Goal: Task Accomplishment & Management: Manage account settings

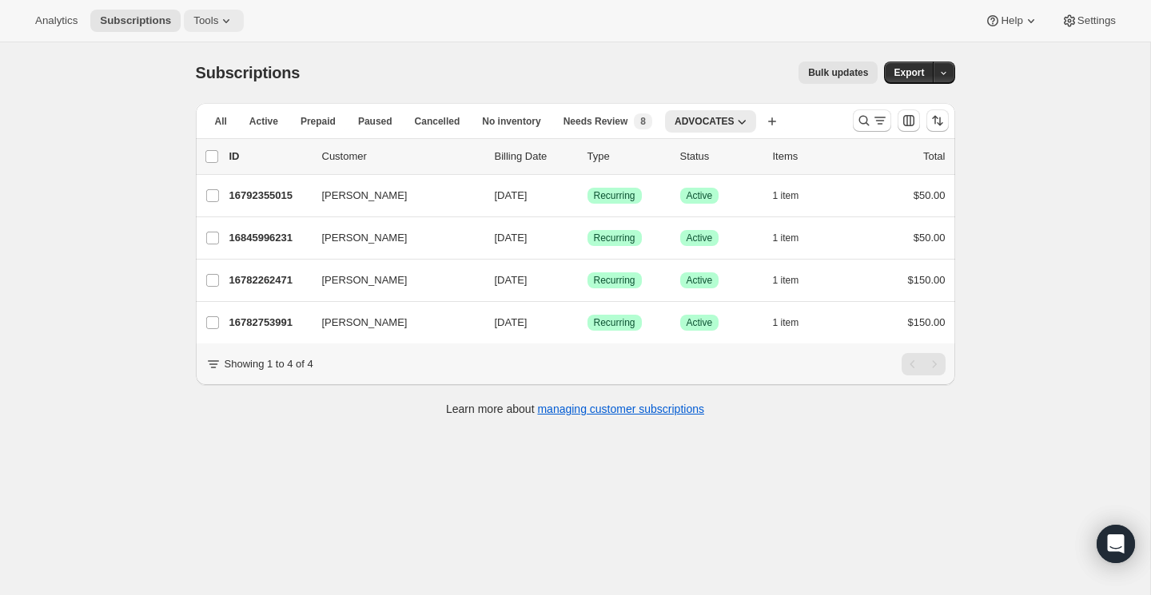
click at [218, 22] on span "Tools" at bounding box center [205, 20] width 25 height 13
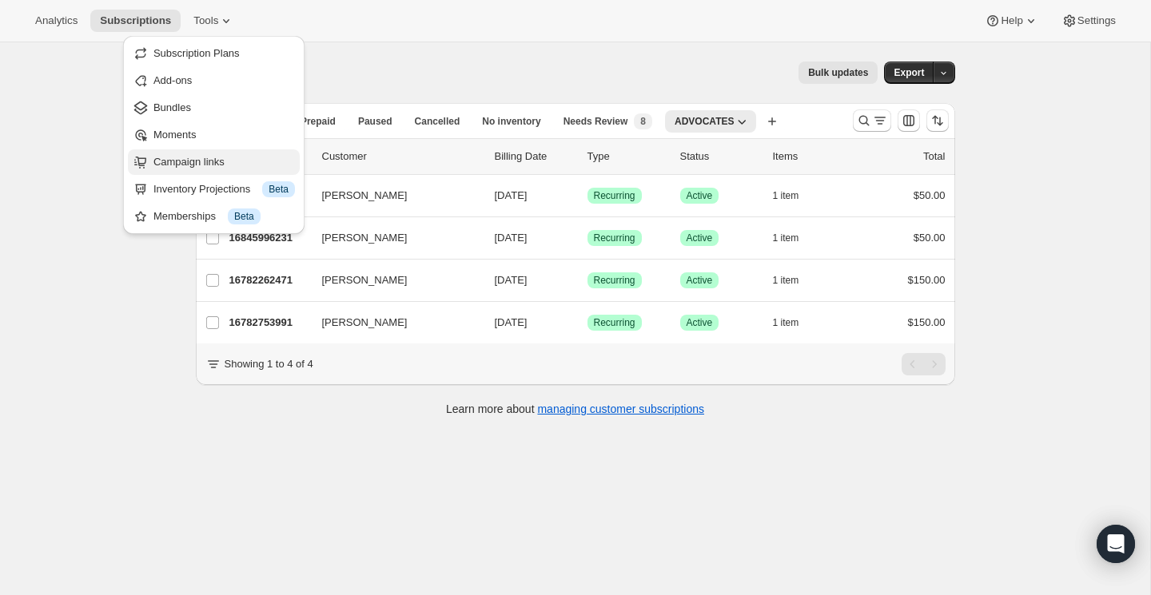
click at [216, 157] on span "Campaign links" at bounding box center [188, 162] width 71 height 12
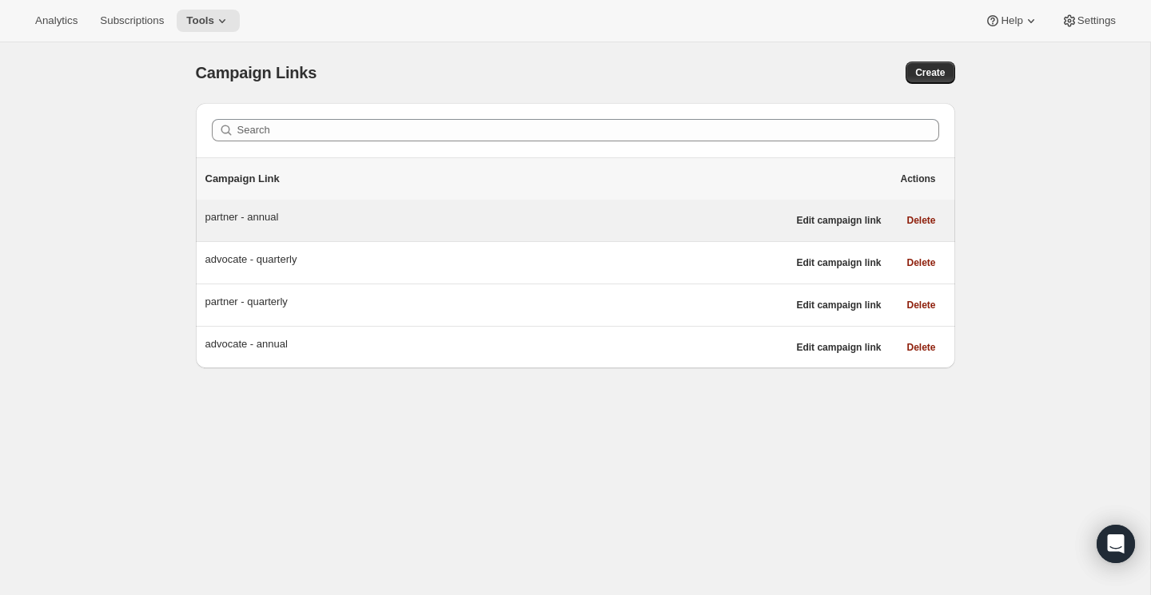
click at [253, 217] on div "partner - annual" at bounding box center [496, 217] width 582 height 16
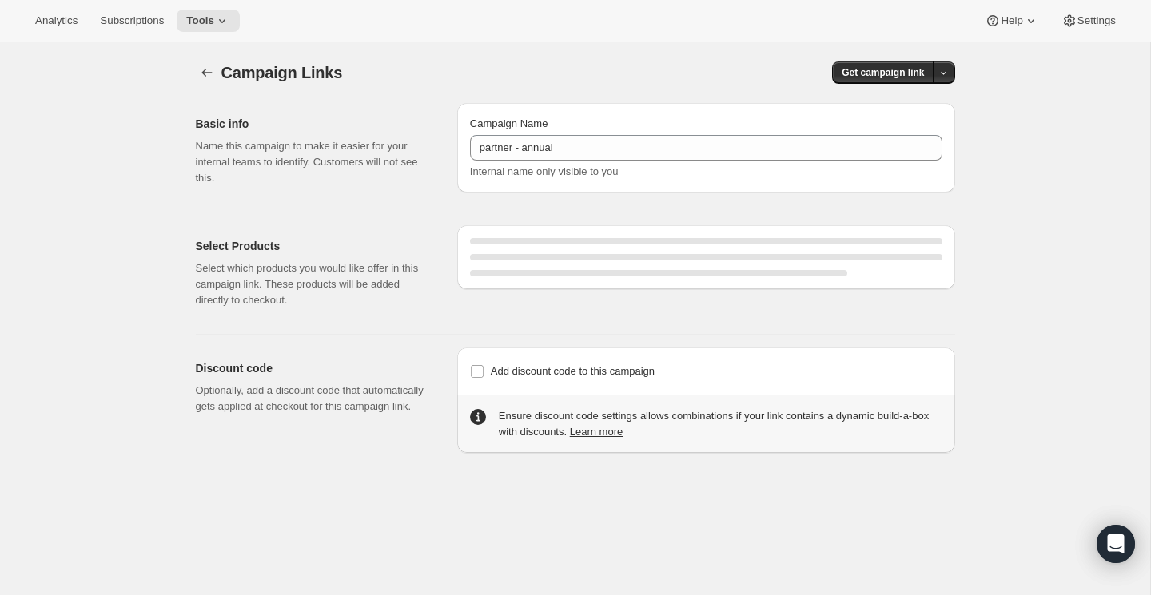
select select "gid://shopify/SellingPlan/2222915783"
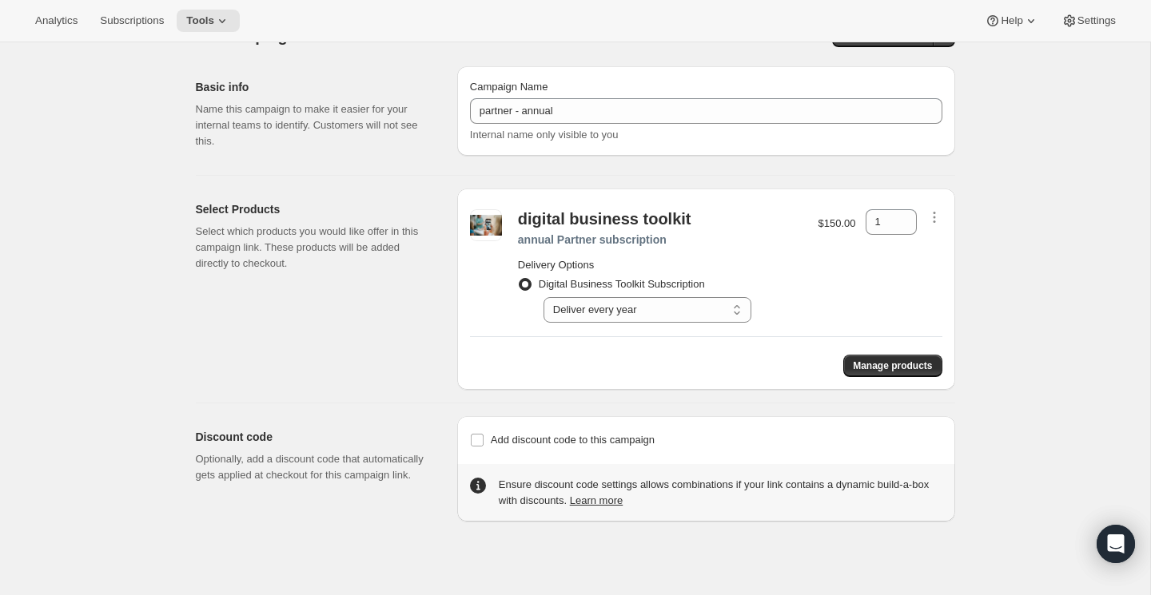
scroll to position [40, 0]
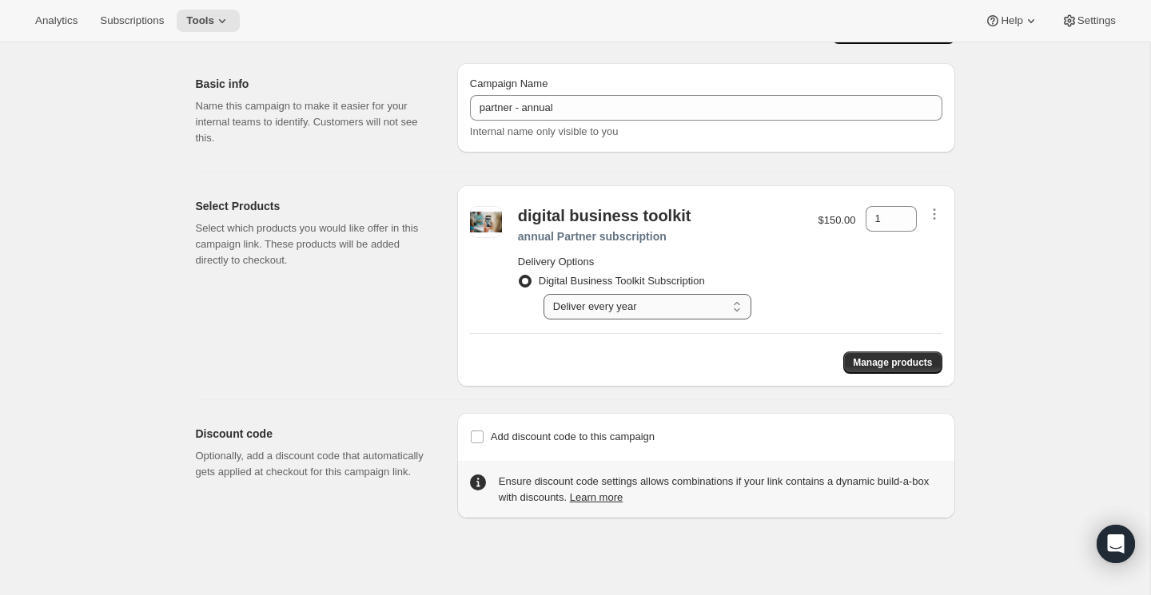
click at [667, 311] on select "Select Deliver every year" at bounding box center [647, 307] width 208 height 26
click at [543, 294] on select "Select Deliver every year" at bounding box center [647, 307] width 208 height 26
click at [640, 436] on span "Add discount code to this campaign" at bounding box center [573, 435] width 164 height 12
click at [483, 436] on input "Add discount code to this campaign" at bounding box center [477, 435] width 13 height 13
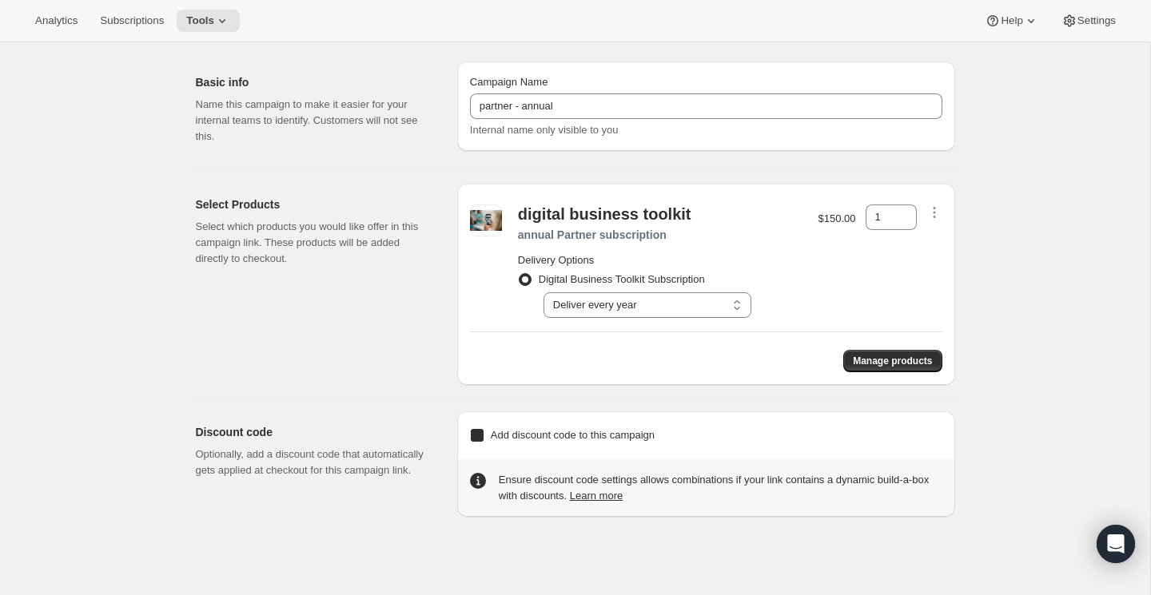
checkbox input "true"
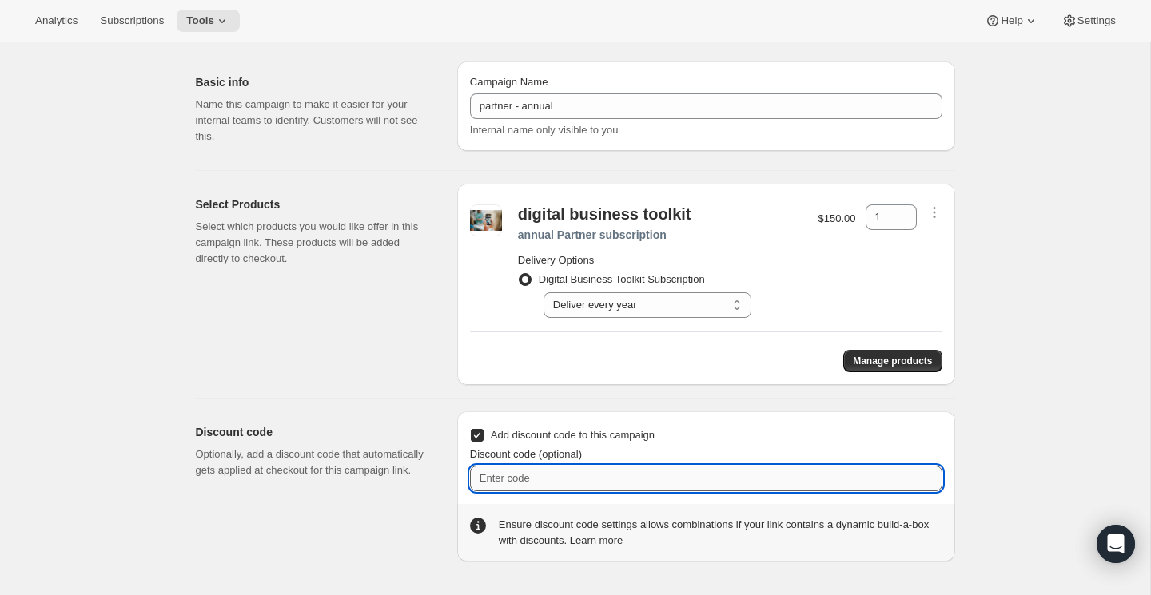
click at [625, 467] on input "Discount code (optional)" at bounding box center [706, 479] width 472 height 26
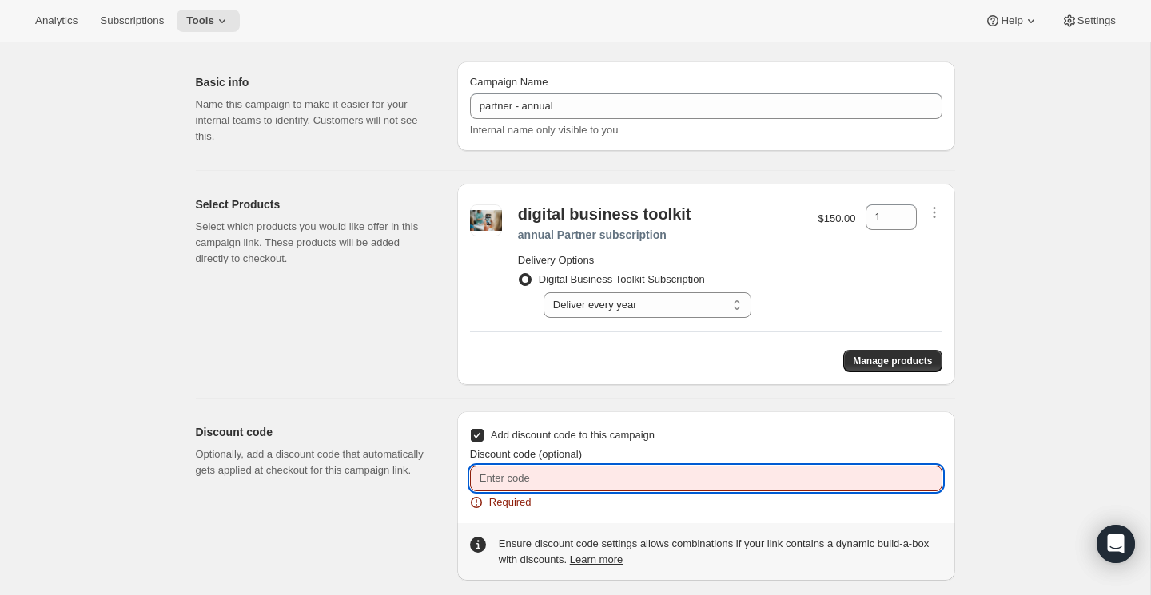
click at [646, 471] on input "Discount code (optional)" at bounding box center [706, 479] width 472 height 26
paste input "7Y6GNG3NX9K5"
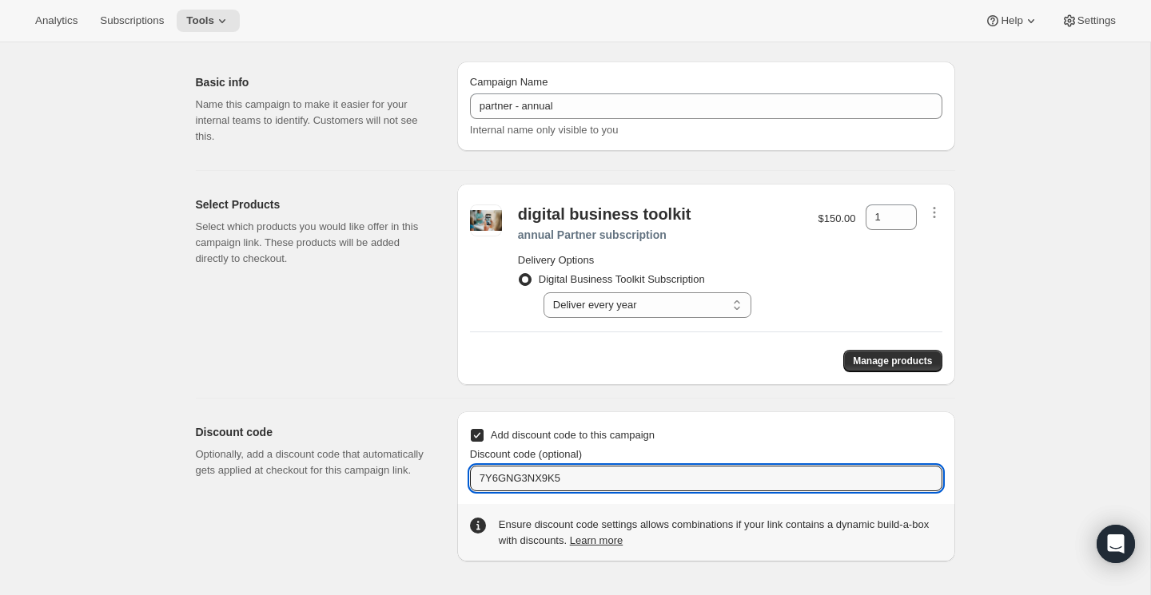
type input "7Y6GNG3NX9K5"
click at [1040, 428] on div "Campaign Links. This page is ready Campaign Links Get campaign link Basic info …" at bounding box center [575, 298] width 1150 height 595
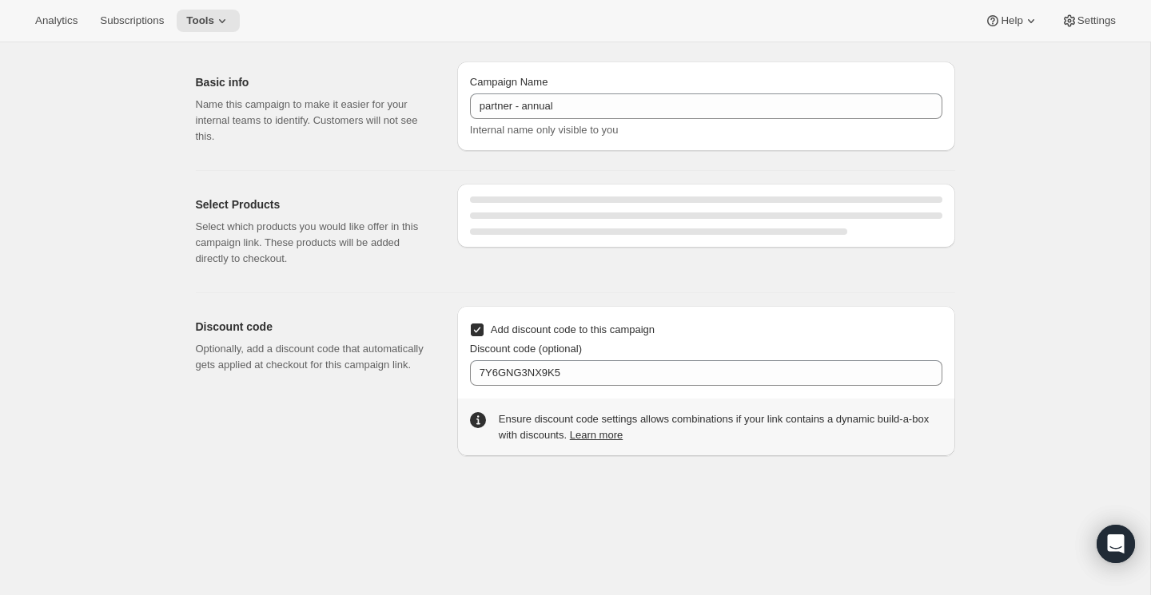
select select "gid://shopify/SellingPlan/2222915783"
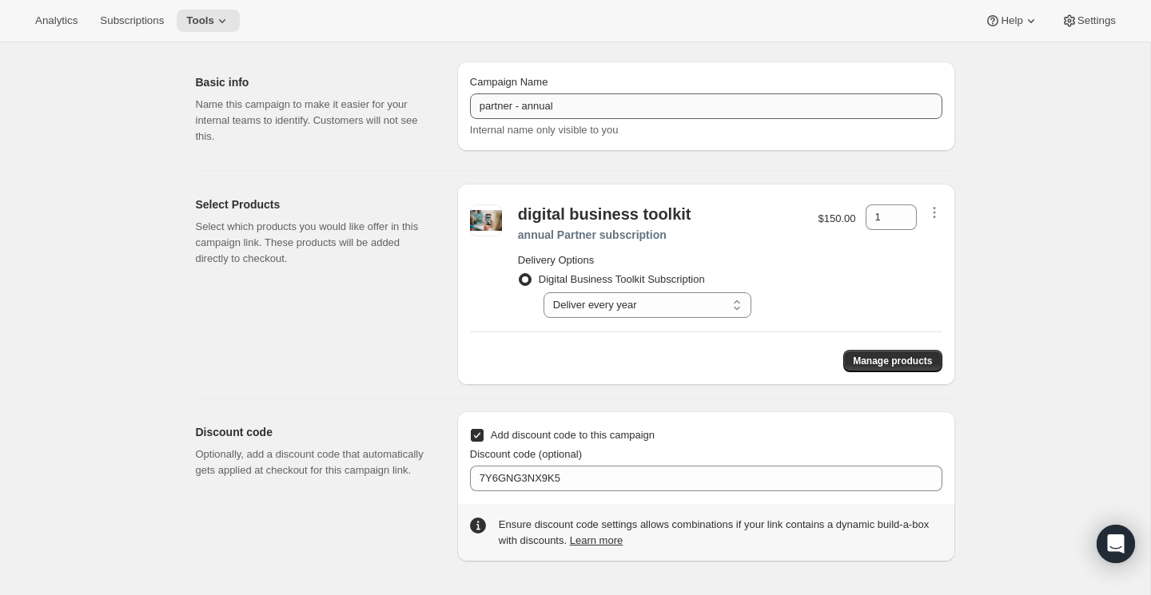
scroll to position [0, 0]
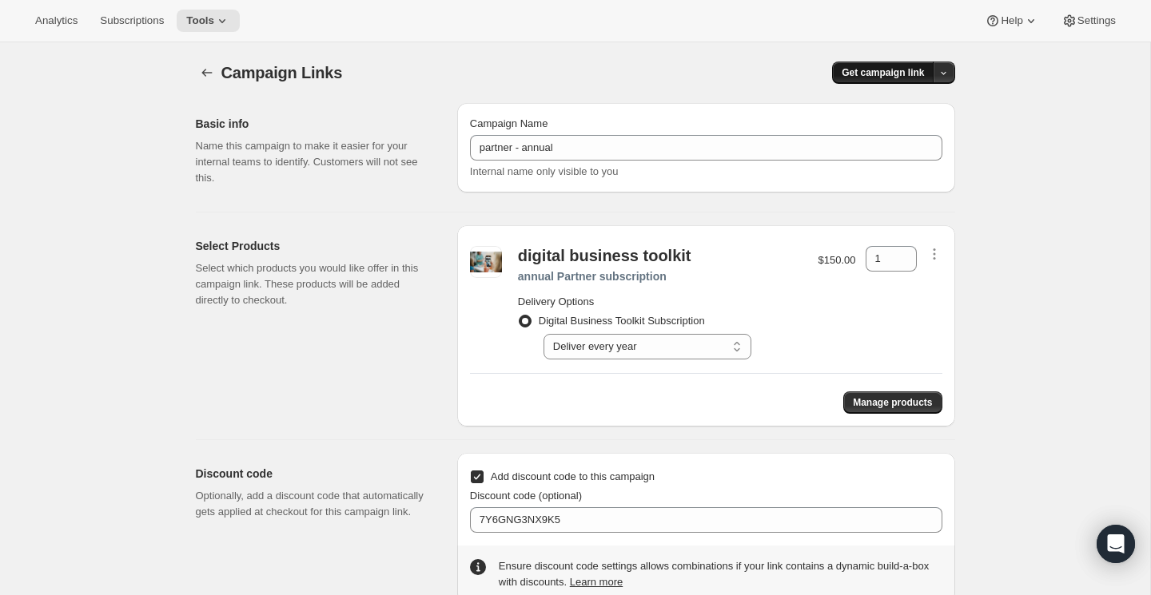
click at [889, 77] on span "Get campaign link" at bounding box center [882, 72] width 82 height 13
click at [901, 96] on button "Copy Link" at bounding box center [911, 106] width 77 height 26
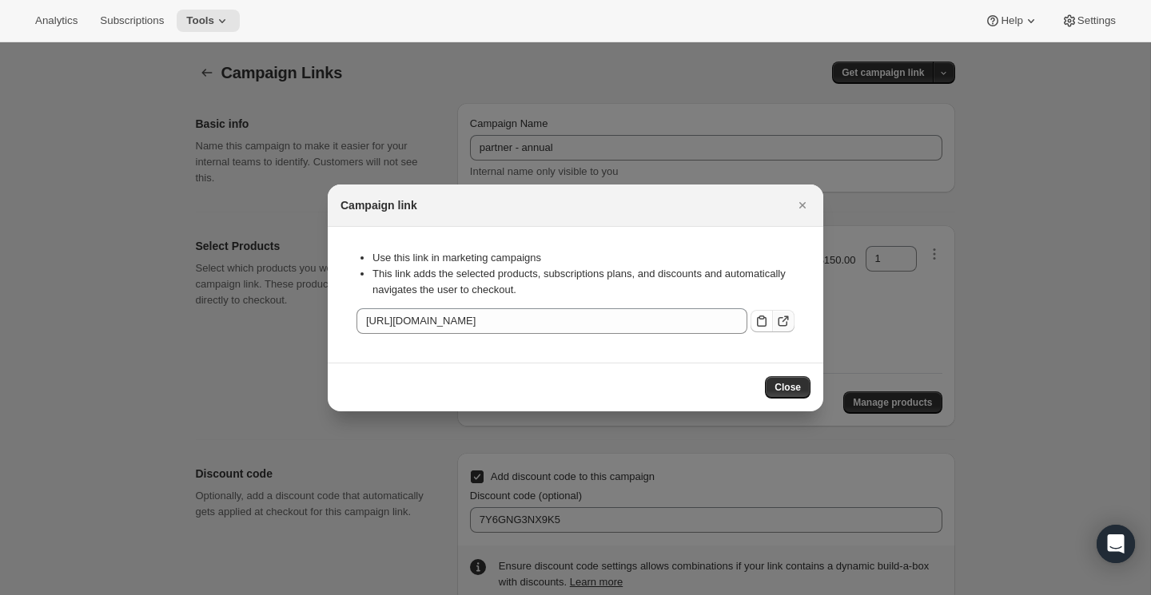
click at [783, 327] on icon ":r2g:" at bounding box center [783, 321] width 16 height 16
click at [786, 384] on span "Close" at bounding box center [787, 387] width 26 height 13
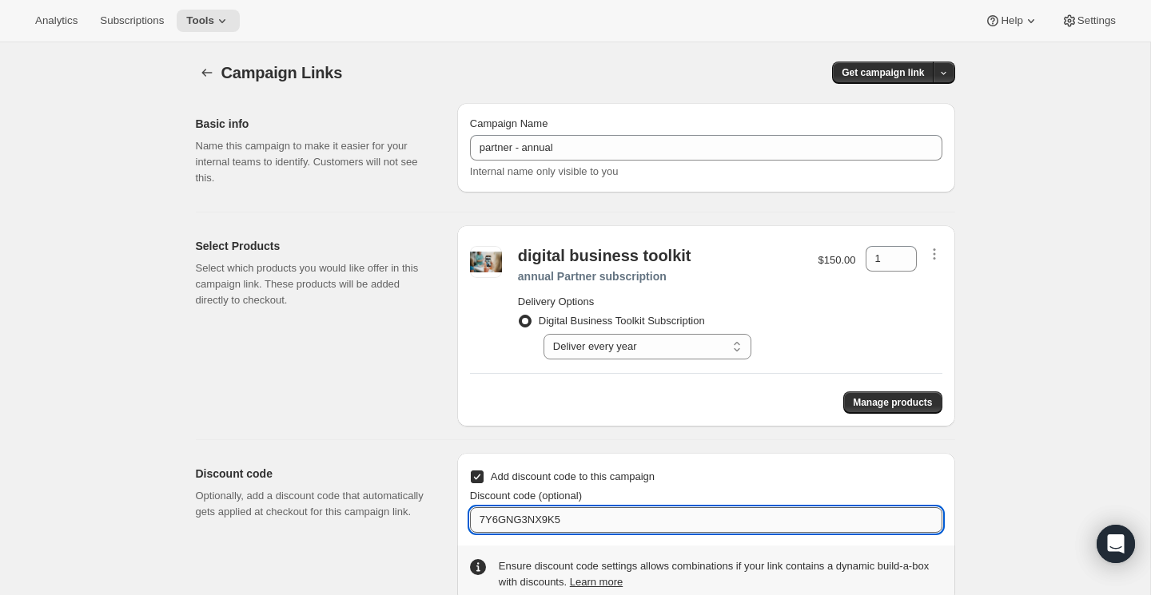
click at [607, 522] on input "7Y6GNG3NX9K5" at bounding box center [706, 520] width 472 height 26
click at [478, 475] on input "Add discount code to this campaign" at bounding box center [477, 477] width 13 height 13
checkbox input "false"
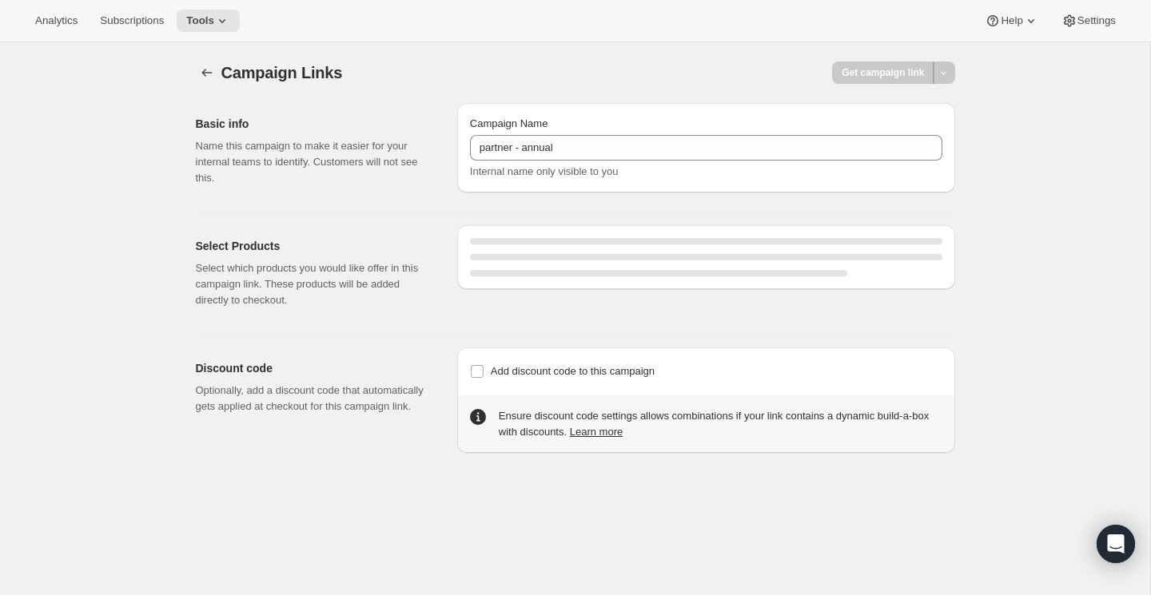
select select "gid://shopify/SellingPlan/2222915783"
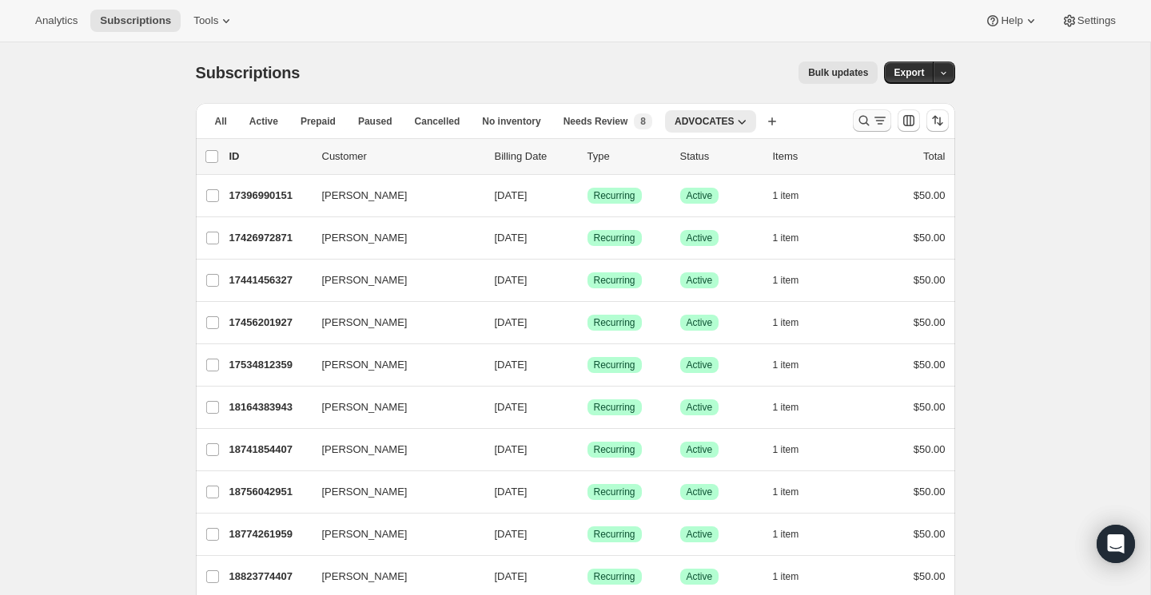
click at [859, 122] on icon "Search and filter results" at bounding box center [864, 121] width 16 height 16
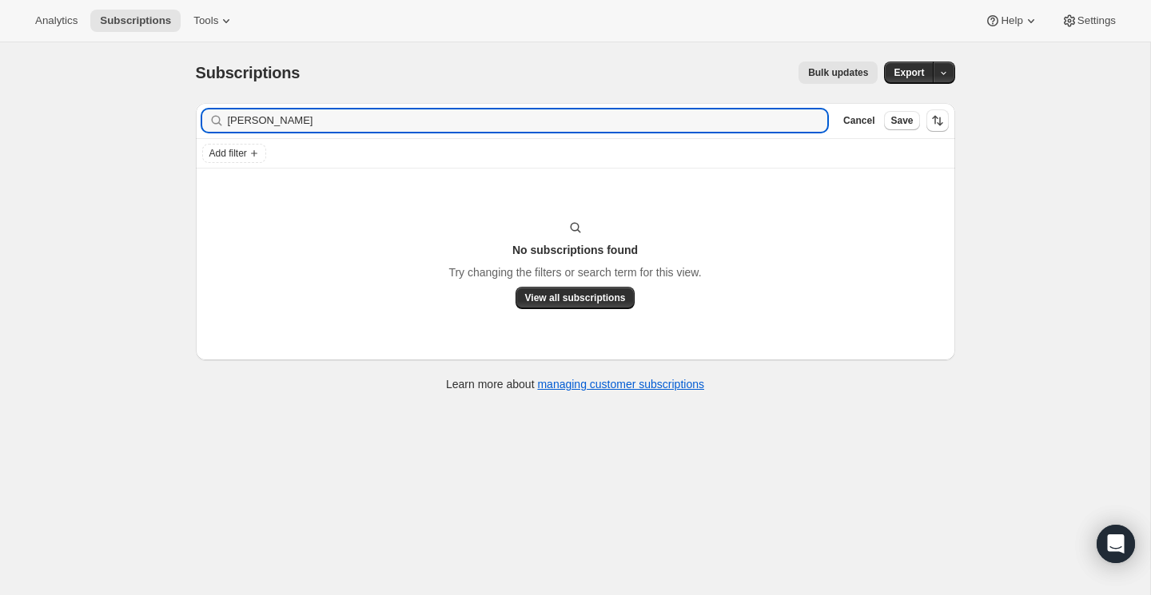
type input "EMMA CLARK"
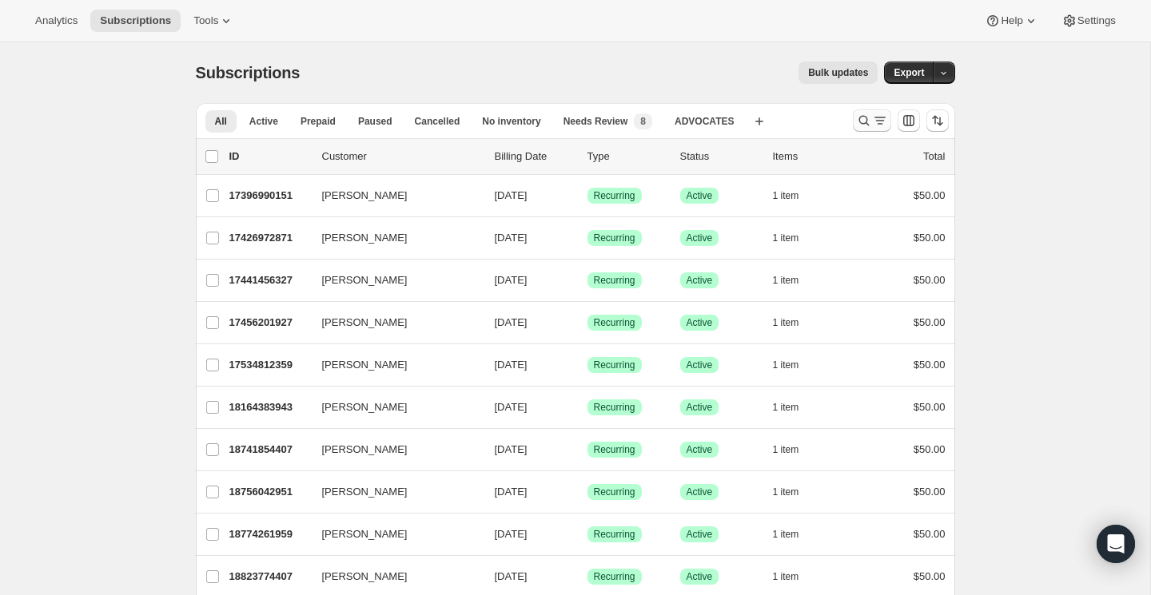
click at [867, 116] on icon "Search and filter results" at bounding box center [864, 121] width 16 height 16
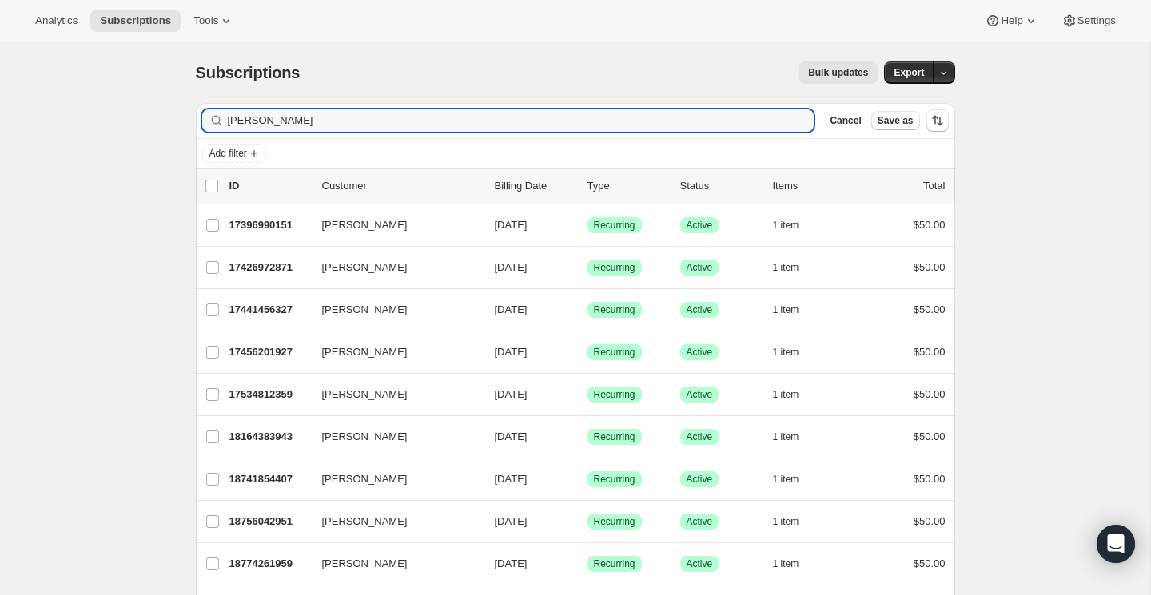
type input "[PERSON_NAME]"
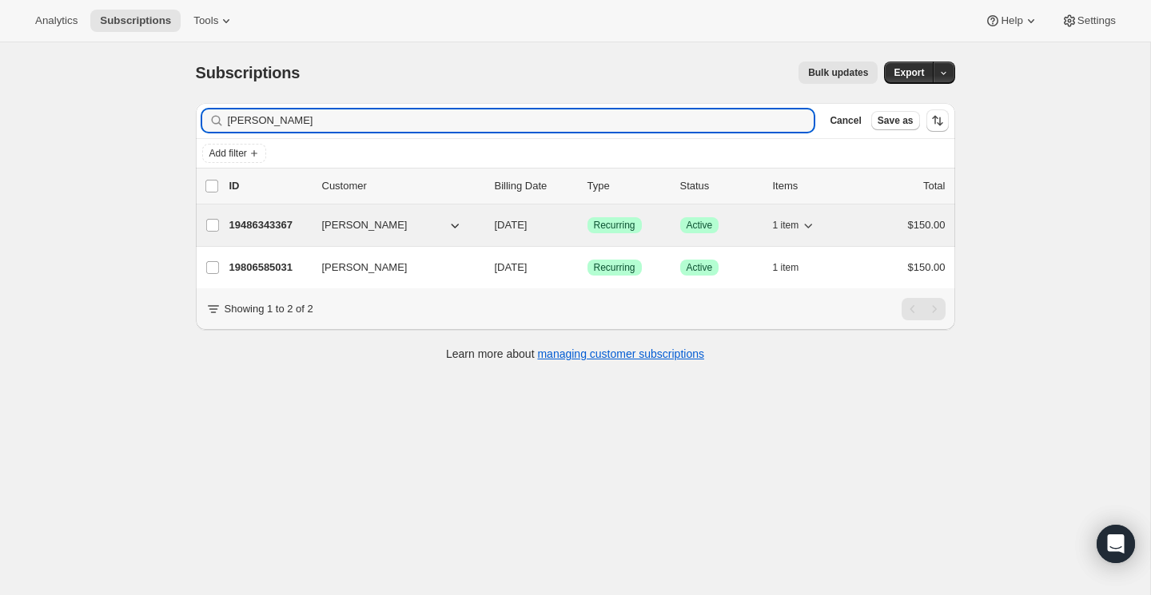
click at [790, 224] on span "1 item" at bounding box center [786, 225] width 26 height 13
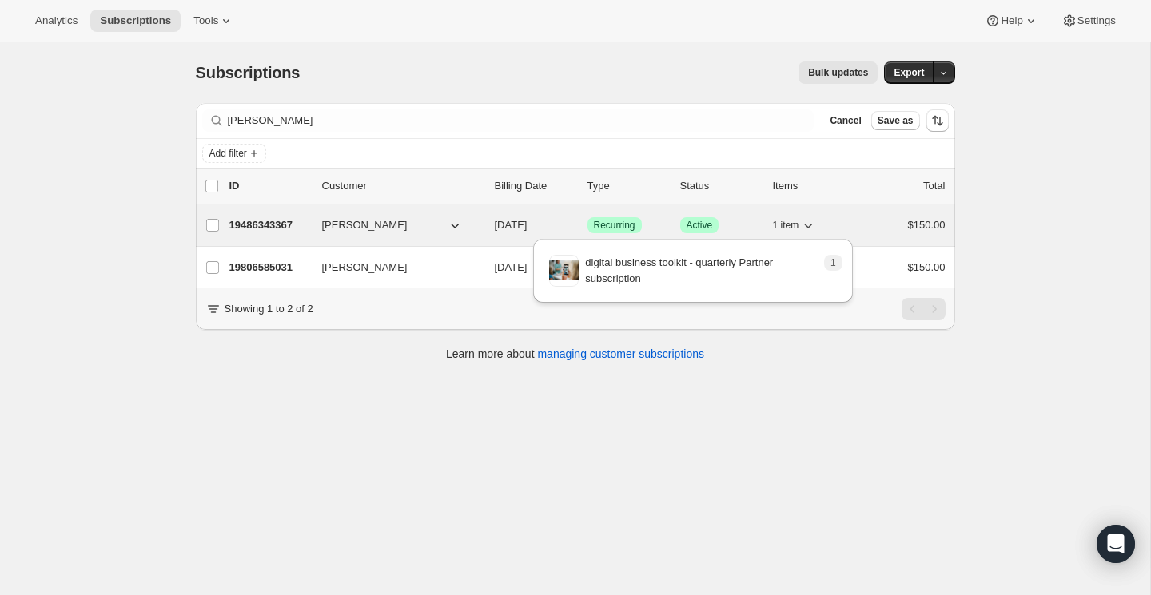
click at [790, 224] on span "1 item" at bounding box center [786, 225] width 26 height 13
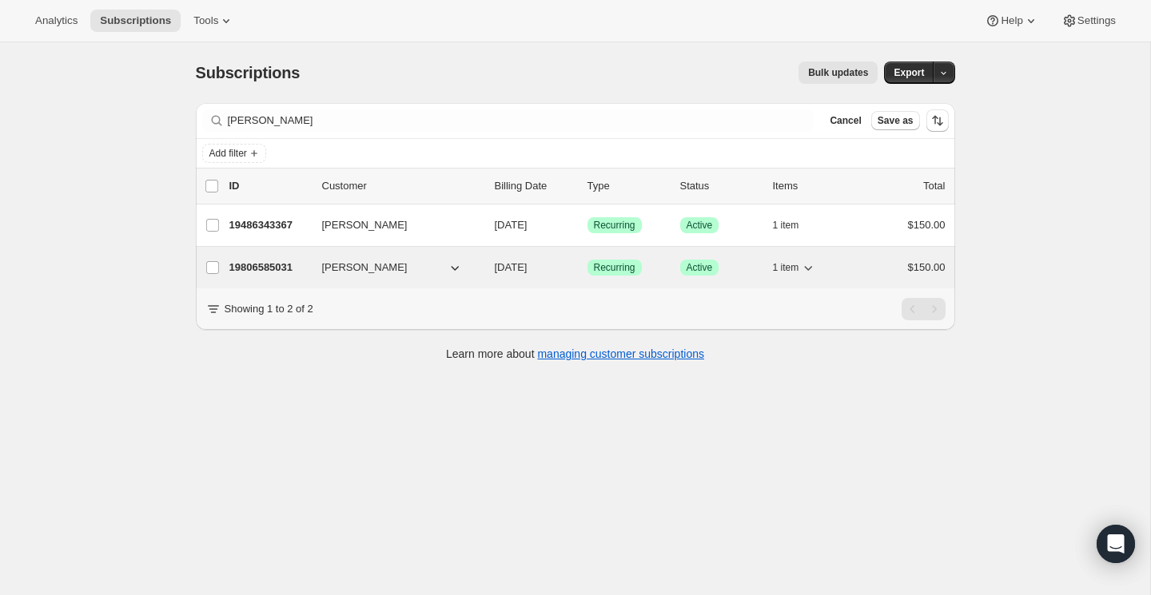
click at [786, 264] on span "1 item" at bounding box center [786, 267] width 26 height 13
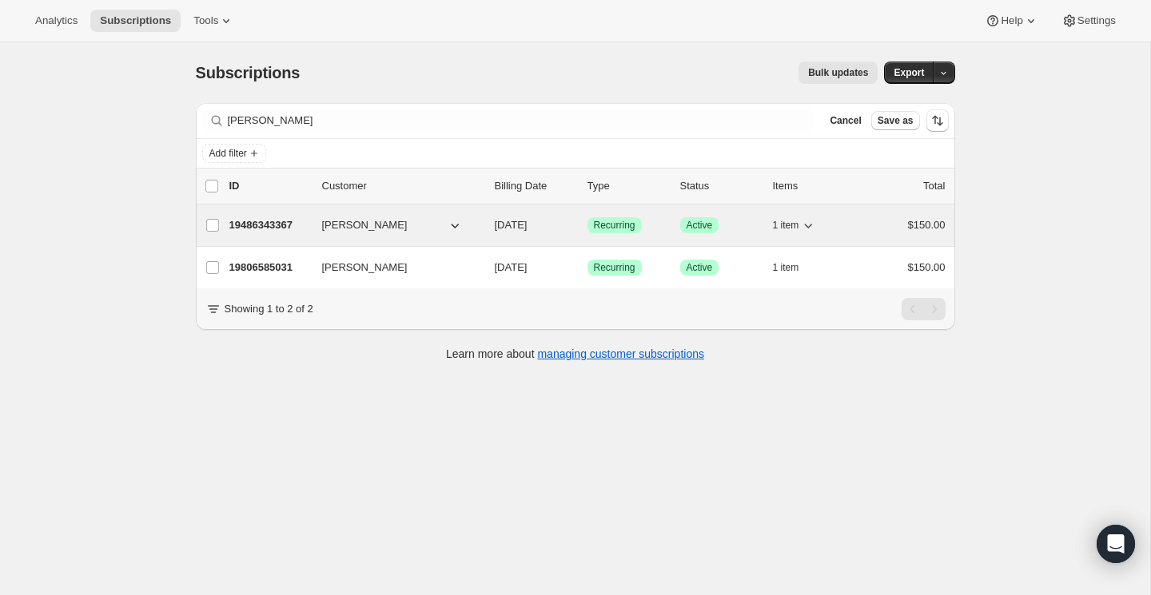
click at [787, 231] on button "1 item" at bounding box center [795, 225] width 44 height 22
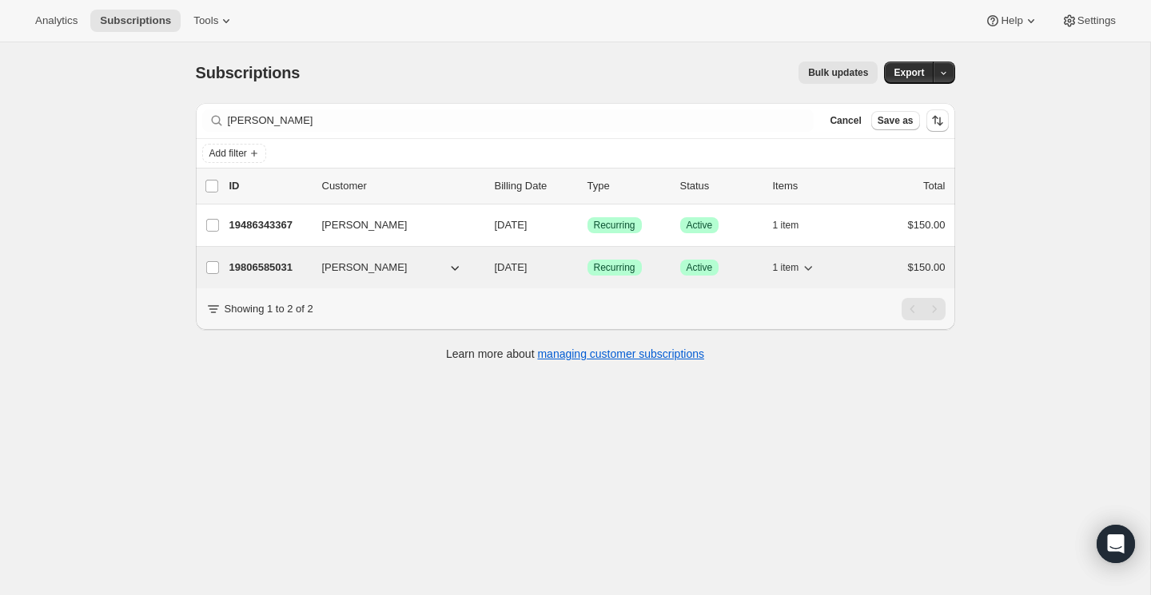
click at [249, 270] on p "19806585031" at bounding box center [269, 268] width 80 height 16
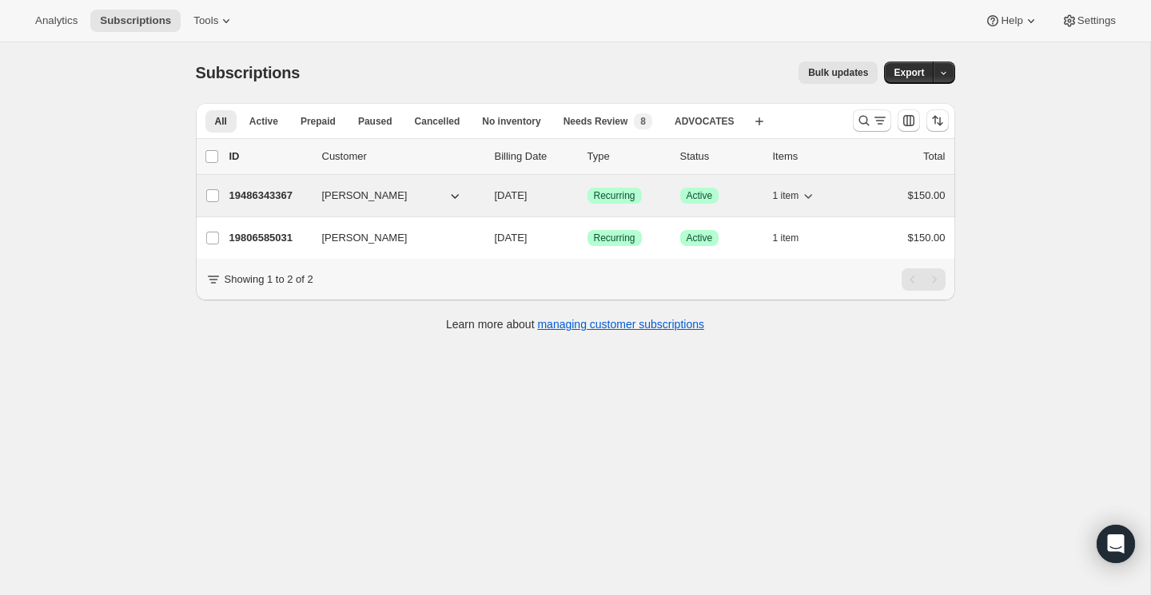
click at [284, 196] on p "19486343367" at bounding box center [269, 196] width 80 height 16
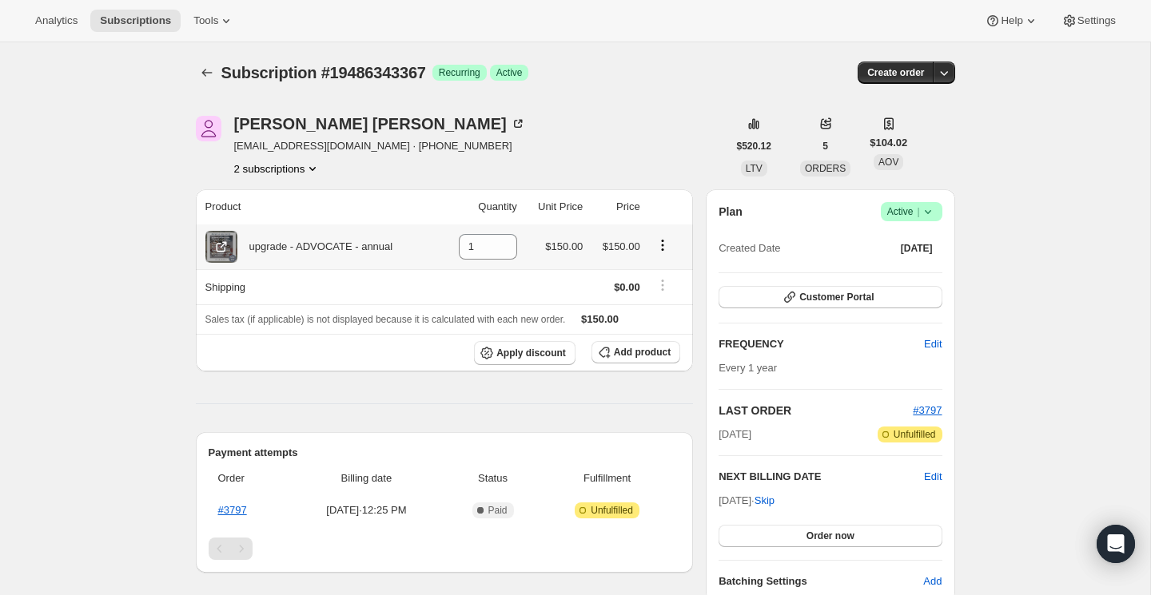
click at [661, 244] on icon "Product actions" at bounding box center [662, 245] width 16 height 16
click at [660, 283] on span "Swap variant" at bounding box center [662, 276] width 60 height 16
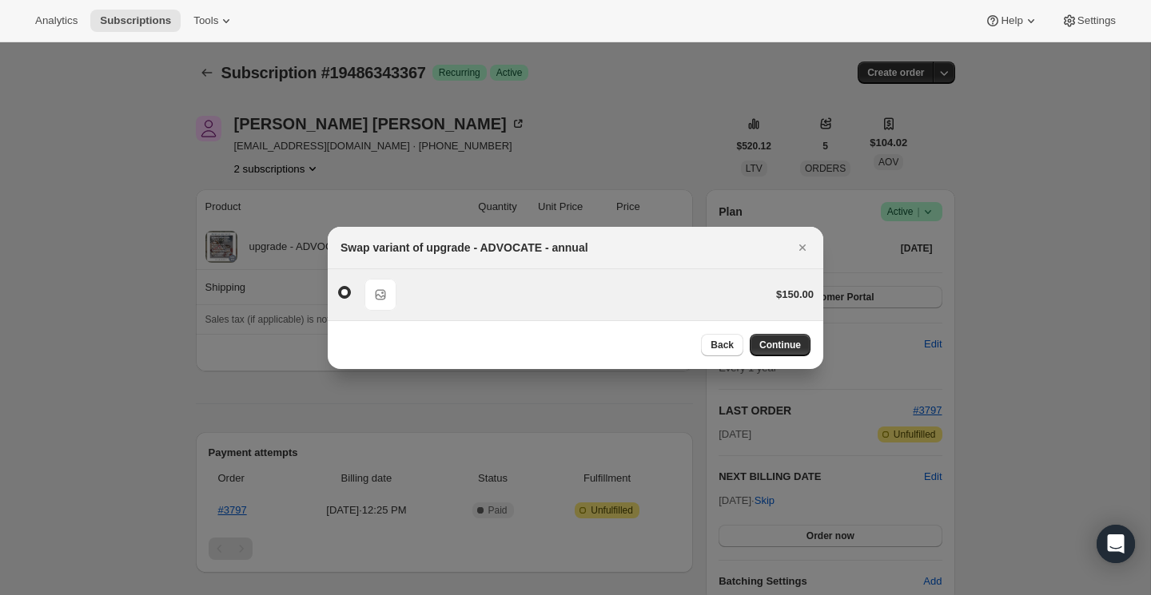
click at [399, 291] on div "Default Title $150.00" at bounding box center [575, 295] width 476 height 32
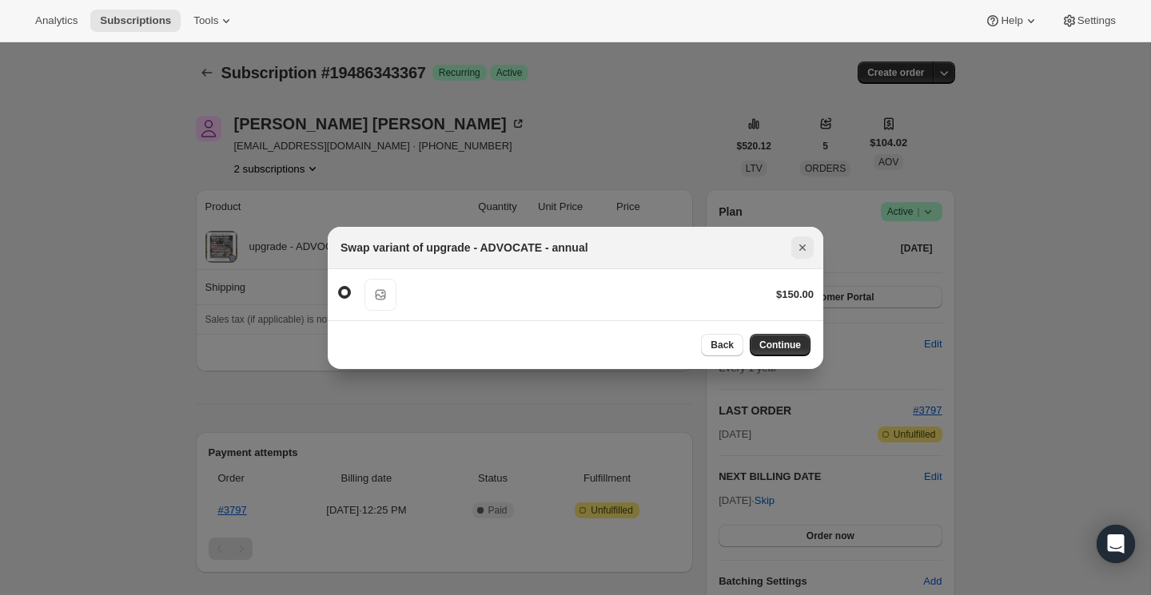
click at [808, 254] on icon "Close" at bounding box center [802, 248] width 16 height 16
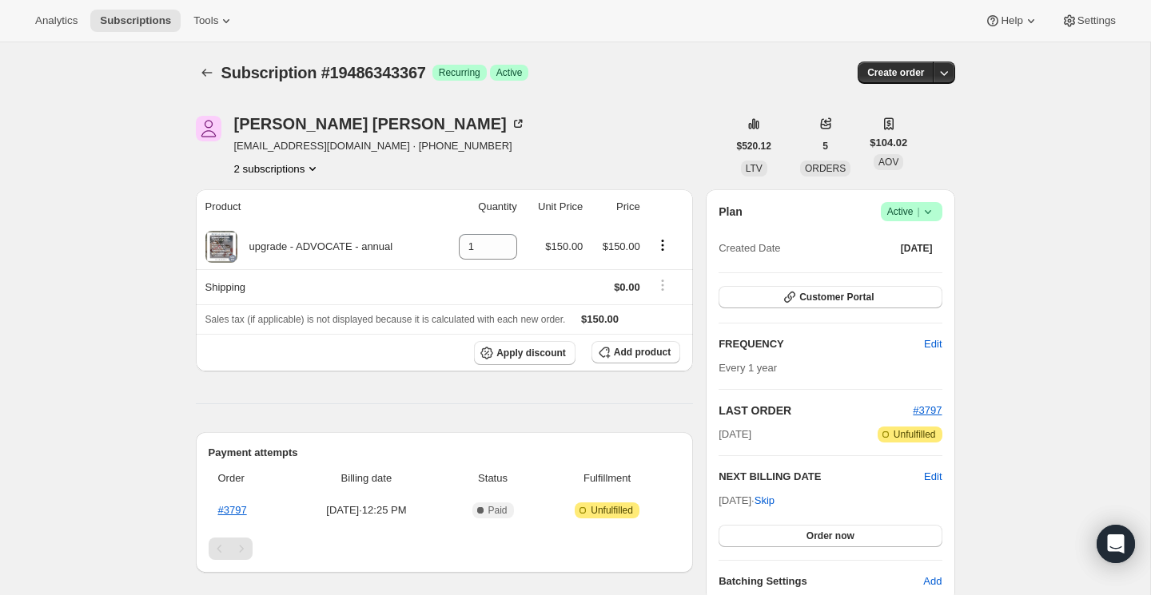
click at [930, 210] on icon at bounding box center [927, 212] width 6 height 4
click at [918, 271] on span "Cancel subscription" at bounding box center [906, 270] width 90 height 12
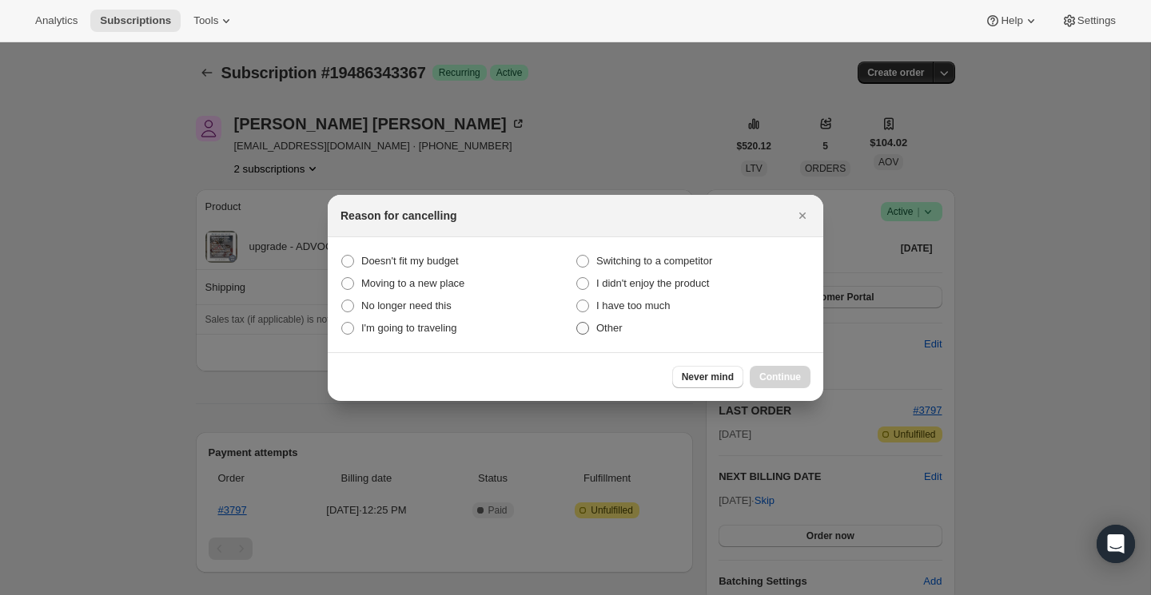
click at [600, 333] on span "Other" at bounding box center [609, 328] width 26 height 12
click at [577, 323] on input "Other" at bounding box center [576, 322] width 1 height 1
radio input "true"
click at [767, 383] on button "Continue" at bounding box center [780, 377] width 61 height 22
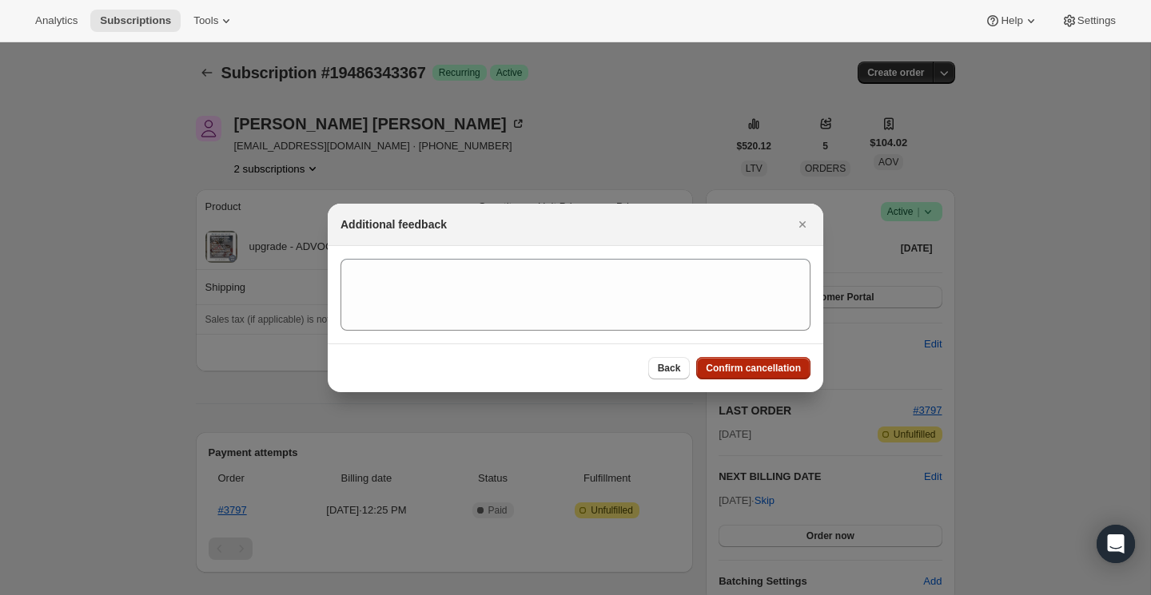
click at [803, 368] on button "Confirm cancellation" at bounding box center [753, 368] width 114 height 22
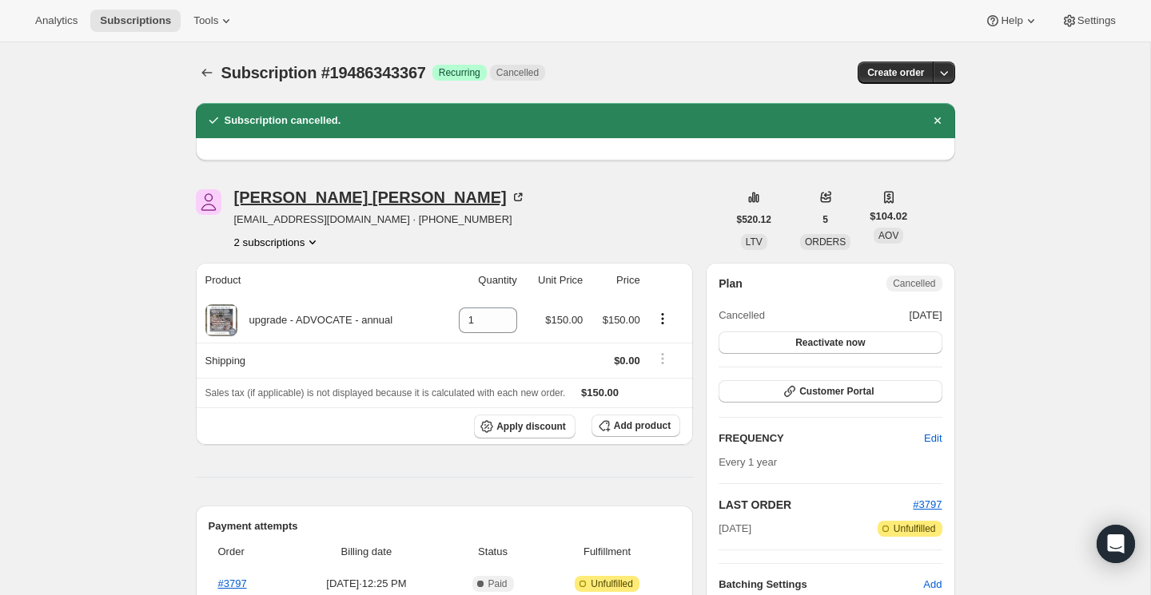
click at [279, 201] on div "[PERSON_NAME]" at bounding box center [380, 197] width 292 height 16
